Goal: Transaction & Acquisition: Purchase product/service

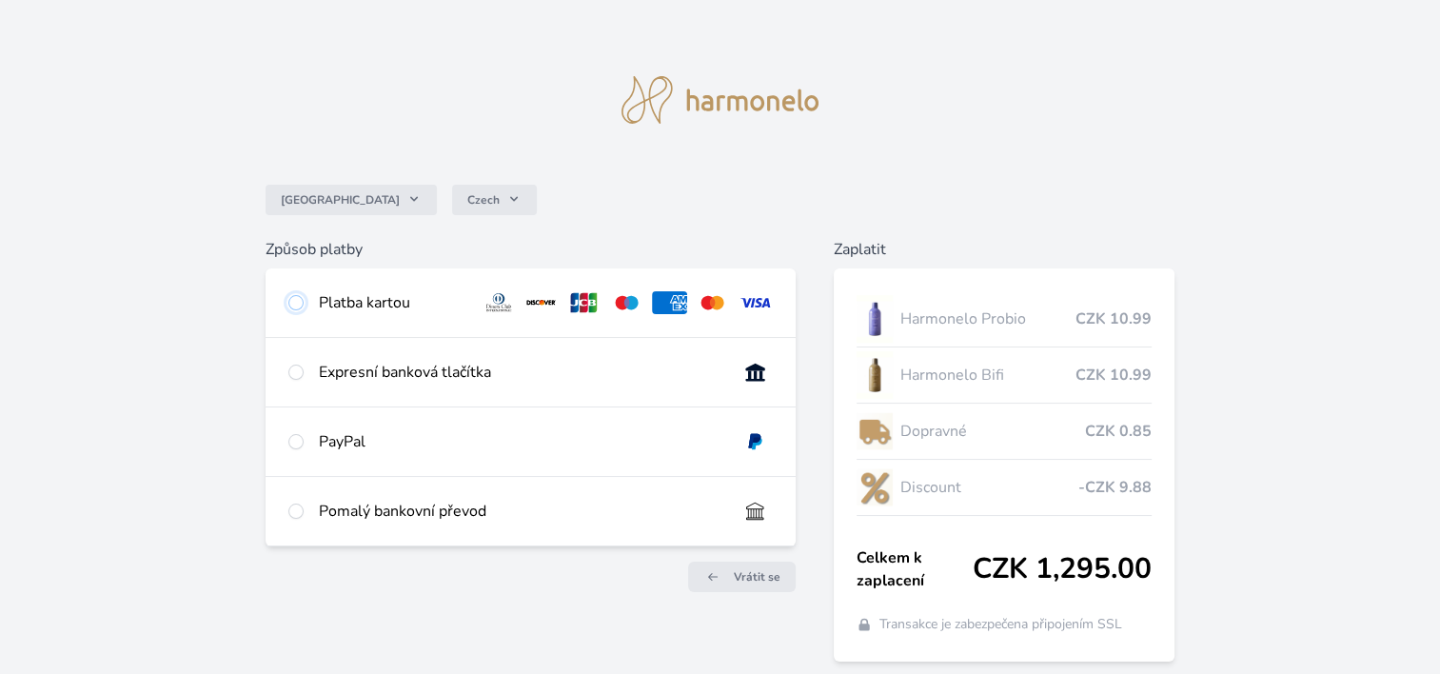
click at [293, 300] on input "radio" at bounding box center [295, 302] width 15 height 15
radio input "true"
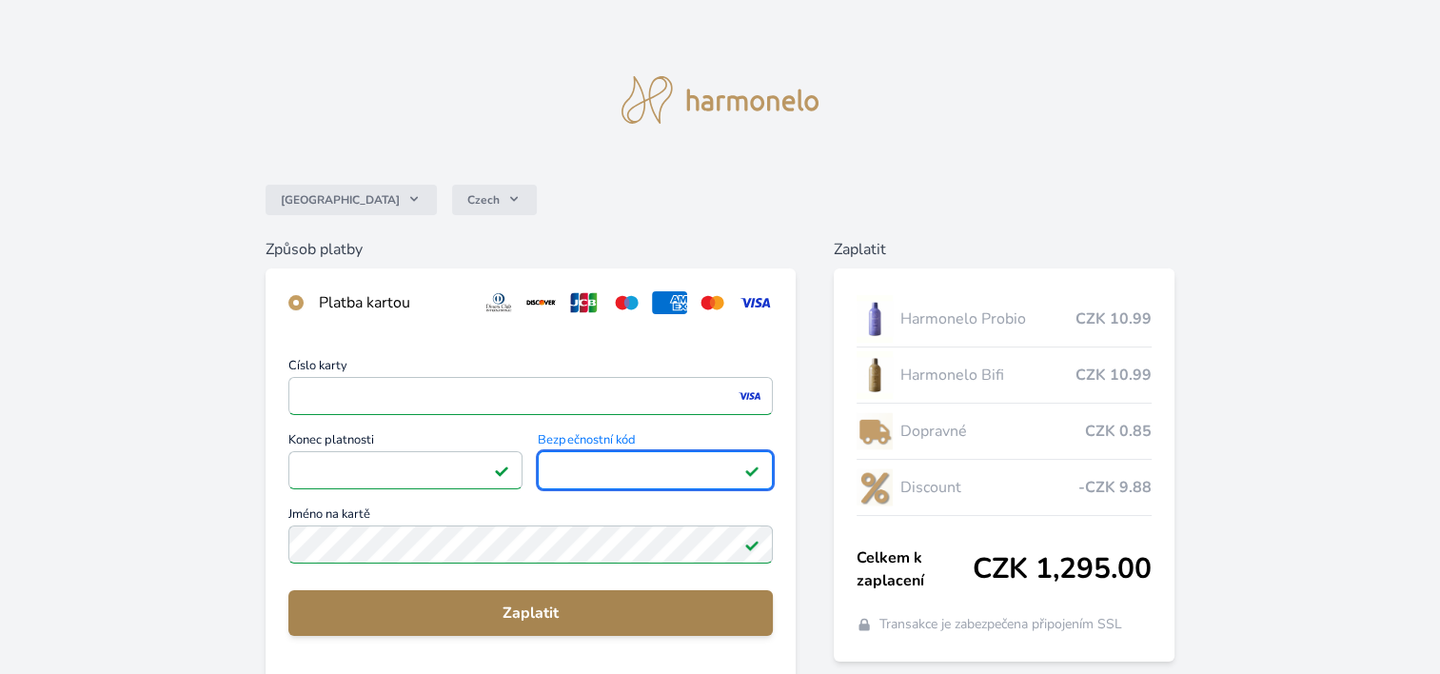
click at [538, 606] on span "Zaplatit" at bounding box center [531, 613] width 454 height 23
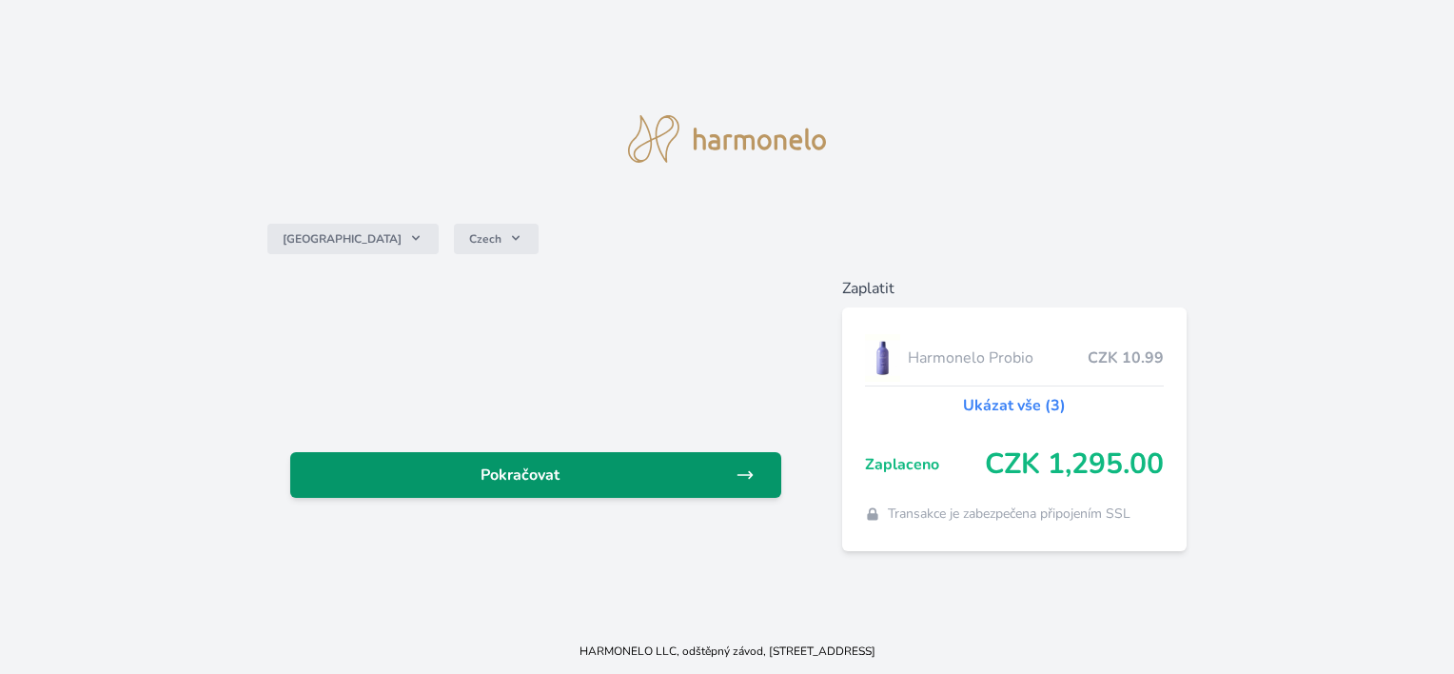
click at [530, 474] on span "Pokračovat" at bounding box center [520, 475] width 429 height 23
